Goal: Obtain resource: Download file/media

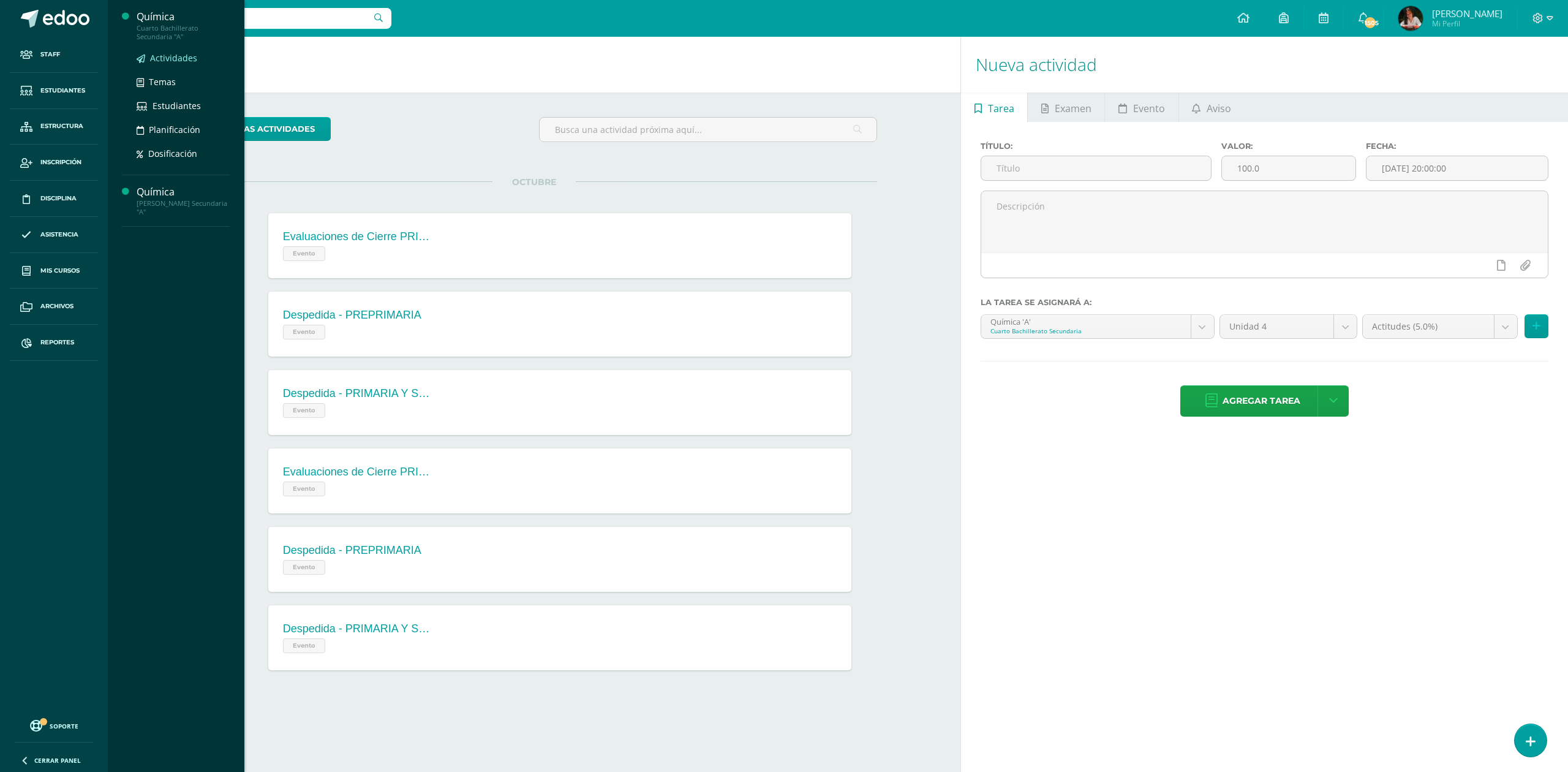
click at [167, 53] on span "Actividades" at bounding box center [173, 58] width 47 height 11
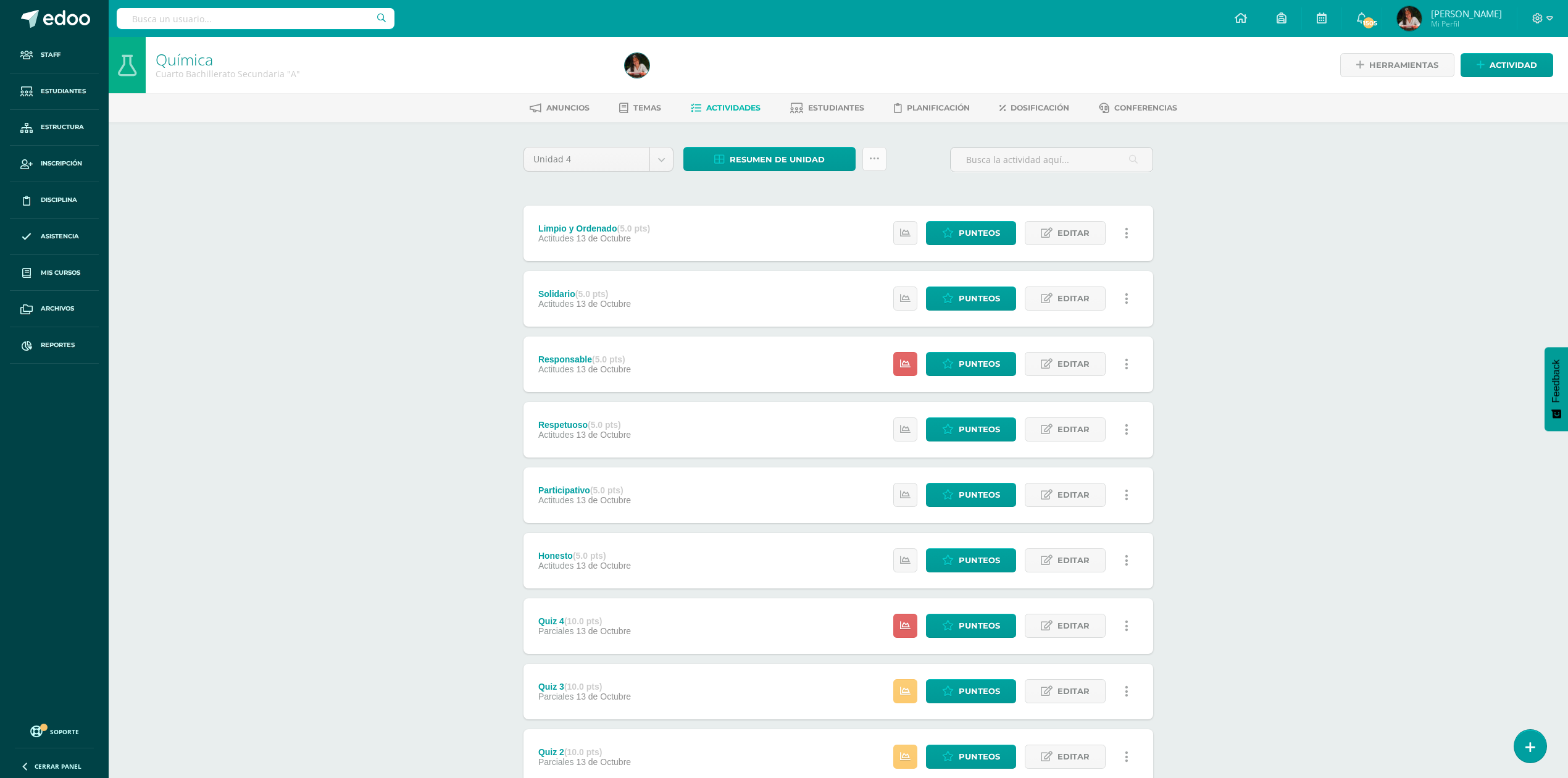
click at [870, 158] on icon at bounding box center [874, 159] width 11 height 11
click at [872, 200] on link "Subir actividades en masa" at bounding box center [843, 198] width 136 height 30
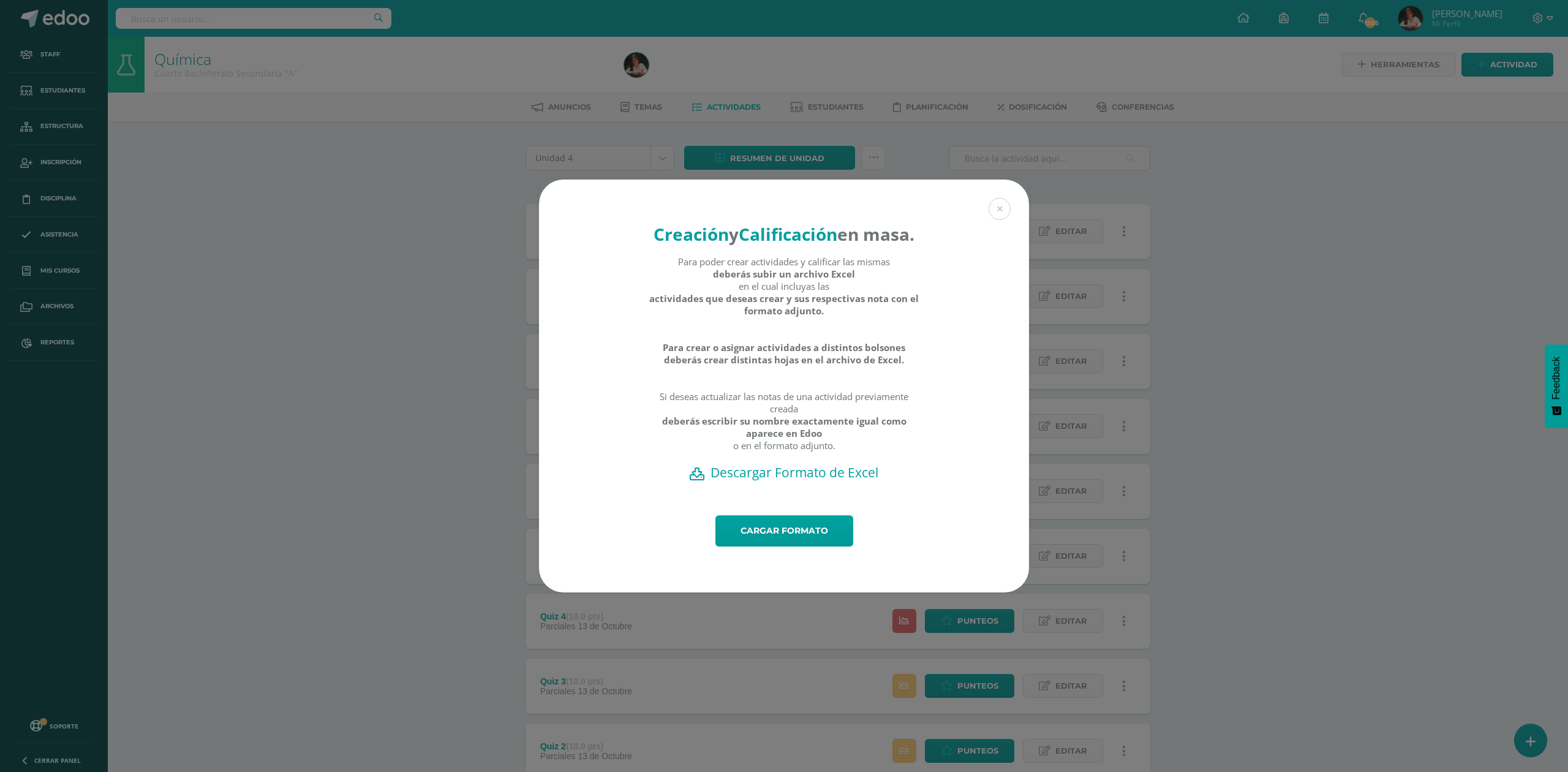
click at [784, 481] on h2 "Descargar Formato de Excel" at bounding box center [784, 473] width 447 height 17
click at [1000, 198] on button at bounding box center [1000, 209] width 22 height 22
